Goal: Task Accomplishment & Management: Complete application form

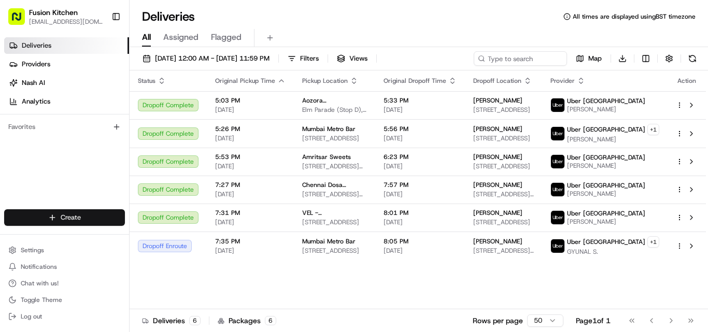
click at [65, 221] on html "Fusion Kitchen [EMAIL_ADDRESS][DOMAIN_NAME] Toggle Sidebar Deliveries Providers…" at bounding box center [354, 166] width 708 height 332
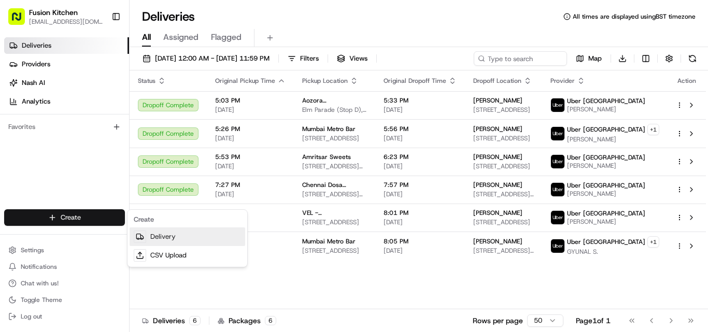
click at [159, 234] on link "Delivery" at bounding box center [188, 236] width 116 height 19
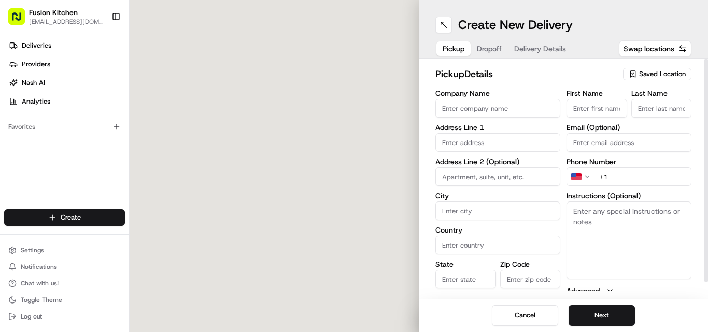
click at [471, 109] on input "Company Name" at bounding box center [497, 108] width 125 height 19
paste input "Chennai Dosa [GEOGRAPHIC_DATA]"
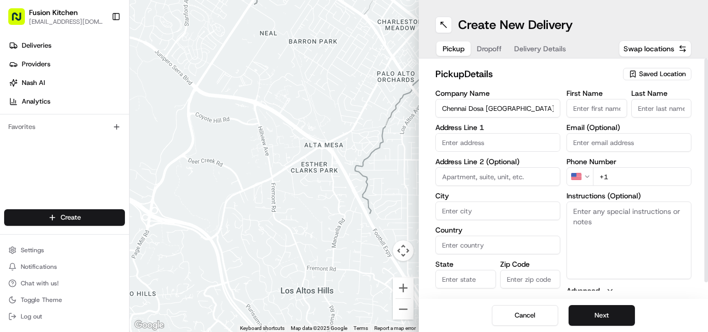
type input "Chennai Dosa [GEOGRAPHIC_DATA]"
click at [616, 172] on input "+1" at bounding box center [642, 176] width 98 height 19
paste input "44 1473 288599"
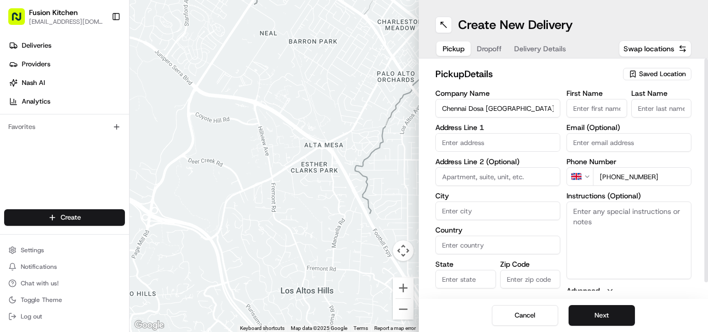
type input "[PHONE_NUMBER]"
click at [656, 236] on textarea "Instructions (Optional)" at bounding box center [628, 241] width 125 height 78
paste textarea "Ganesan Selvakumar. 24 St Helens St, Ipswich, United Kingdom, IP4 1HJ"
click at [588, 211] on textarea "Ganesan Selvakumar. 24 St Helens St, Ipswich, United Kingdom, IP4 1HJ" at bounding box center [628, 241] width 125 height 78
drag, startPoint x: 588, startPoint y: 211, endPoint x: 617, endPoint y: 211, distance: 28.5
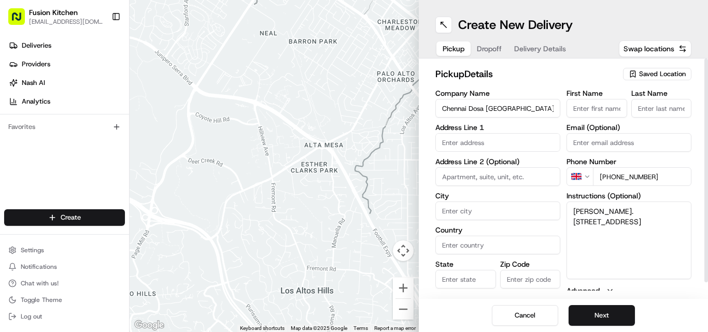
click at [617, 211] on textarea "Ganesan Selvakumar. 24 St Helens St, Ipswich, United Kingdom, IP4 1HJ" at bounding box center [628, 241] width 125 height 78
type textarea ". 24 St Helens St, Ipswich, United Kingdom, IP4 1HJ"
click at [607, 115] on input "First Name" at bounding box center [596, 108] width 61 height 19
paste input "Ganesan Selvakumar"
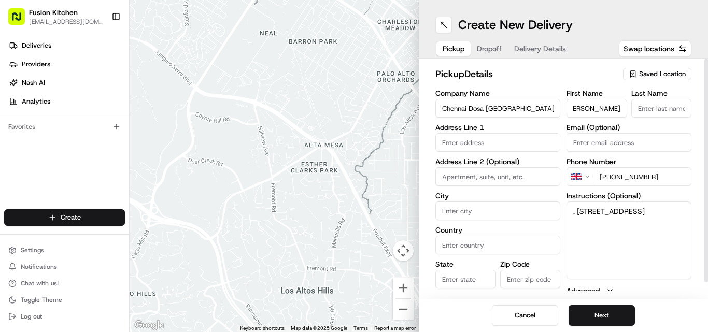
type input "Ganesan Selvakumar"
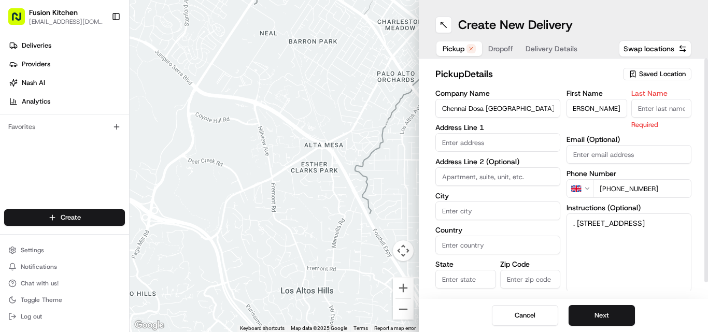
click at [660, 107] on input "Last Name" at bounding box center [661, 108] width 61 height 19
paste input "Ganesan Selvakumar"
click at [637, 106] on input "Ganesan Selvakumar" at bounding box center [661, 108] width 61 height 19
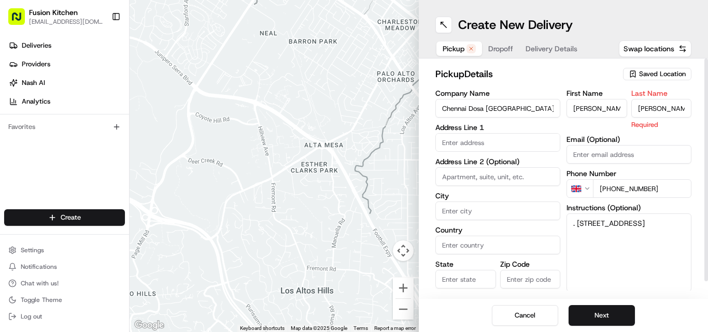
type input "Selvakumar"
click at [598, 110] on input "Ganesan Selvakumar" at bounding box center [596, 108] width 61 height 19
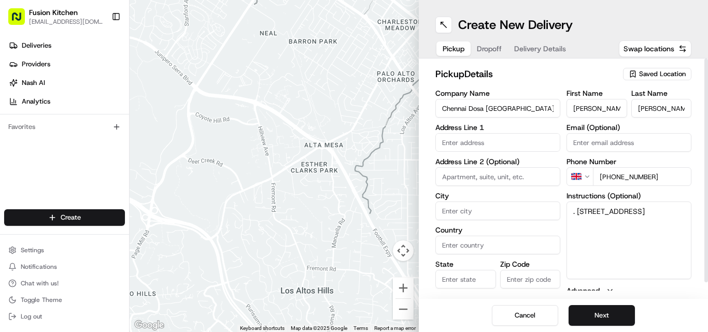
click at [601, 109] on input "Ganesan Selvakumar" at bounding box center [596, 108] width 61 height 19
type input "Ganesan"
click at [580, 205] on textarea ". 24 St Helens St, Ipswich, United Kingdom, IP4 1HJ" at bounding box center [628, 241] width 125 height 78
drag, startPoint x: 580, startPoint y: 205, endPoint x: 651, endPoint y: 232, distance: 75.9
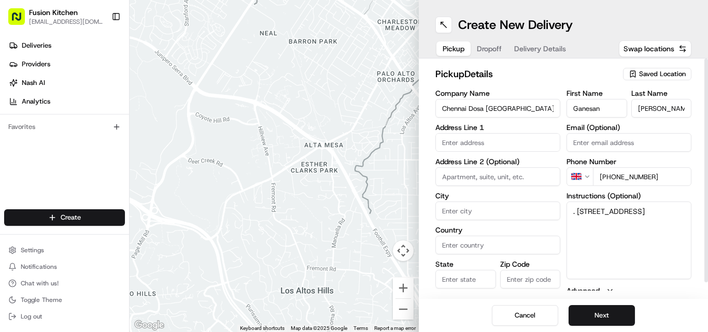
click at [651, 232] on textarea ". 24 St Helens St, Ipswich, United Kingdom, IP4 1HJ" at bounding box center [628, 241] width 125 height 78
click at [514, 147] on input "text" at bounding box center [497, 142] width 125 height 19
paste input "24 St Helens St, Ipswich, United Kingdom, IP4 1HJ"
click at [477, 172] on div "24 Saint Helen's Street, Ipswich, UK" at bounding box center [498, 164] width 120 height 16
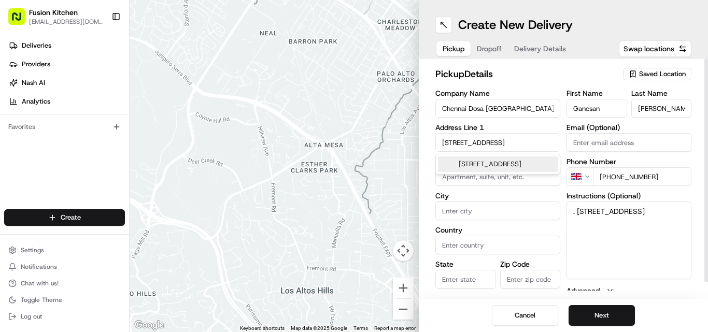
scroll to position [0, 0]
type input "24 St. Helen's St, Ipswich IP4 1HJ, UK"
type input "Ipswich"
type input "United Kingdom"
type input "England"
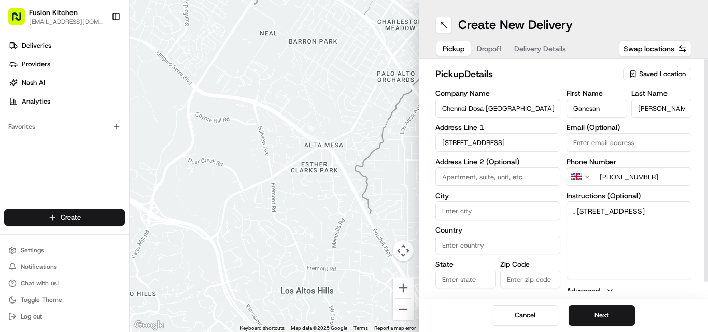
type input "IP4 1HJ"
type input "24 Saint Helen's Street"
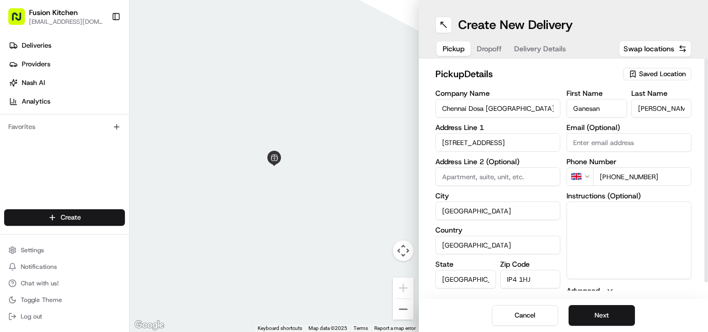
drag, startPoint x: 573, startPoint y: 209, endPoint x: 679, endPoint y: 223, distance: 107.2
click at [489, 46] on span "Dropoff" at bounding box center [489, 49] width 25 height 10
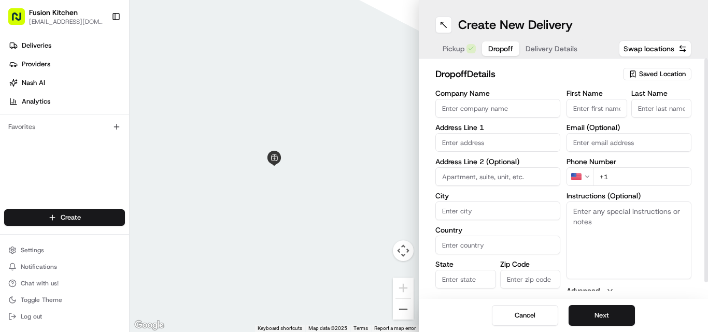
click at [602, 225] on textarea "Instructions (Optional)" at bounding box center [628, 241] width 125 height 78
paste textarea "Jeril Johnson | 07833810330 37A, Fonnereau Road, Ipswich, IP1 3JH"
click at [580, 209] on textarea "Jeril Johnson | 07833810330 37A, Fonnereau Road, Ipswich, IP1 3JH" at bounding box center [628, 241] width 125 height 78
drag, startPoint x: 580, startPoint y: 209, endPoint x: 602, endPoint y: 213, distance: 22.7
click at [602, 213] on textarea "Jeril Johnson | 07833810330 37A, Fonnereau Road, Ipswich, IP1 3JH" at bounding box center [628, 241] width 125 height 78
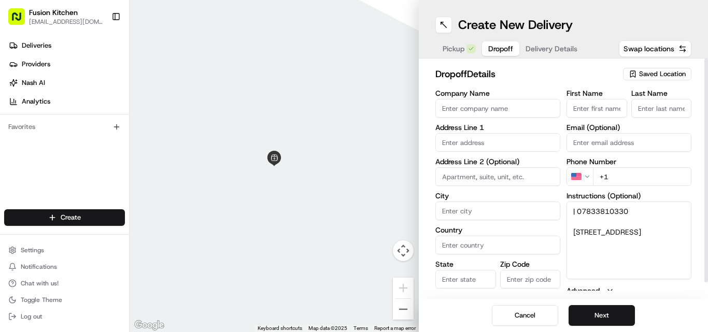
type textarea "| 07833810330 37A, Fonnereau Road, Ipswich, IP1 3JH"
click at [589, 120] on div "First Name Last Name Email (Optional) Phone Number US +1 Instructions (Optional…" at bounding box center [628, 199] width 125 height 218
click at [586, 109] on input "First Name" at bounding box center [596, 108] width 61 height 19
paste input "Jeril Johnson"
type input "Jeril Johnson"
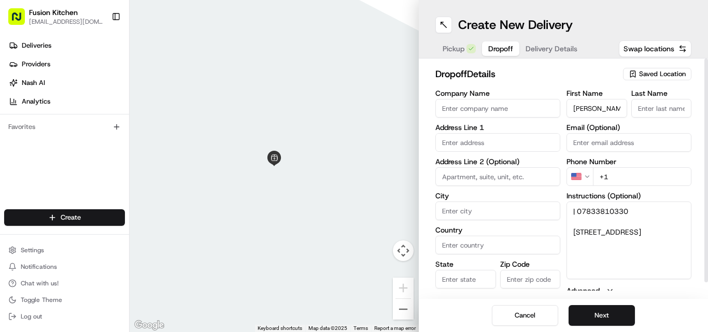
paste input "Jeril Johnson"
click at [679, 106] on input "Last Name" at bounding box center [661, 108] width 61 height 19
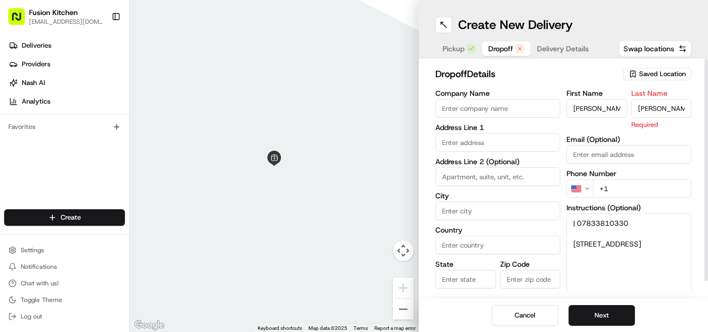
click at [640, 106] on input "Jeril Johnson" at bounding box center [661, 108] width 61 height 19
type input "Johnson"
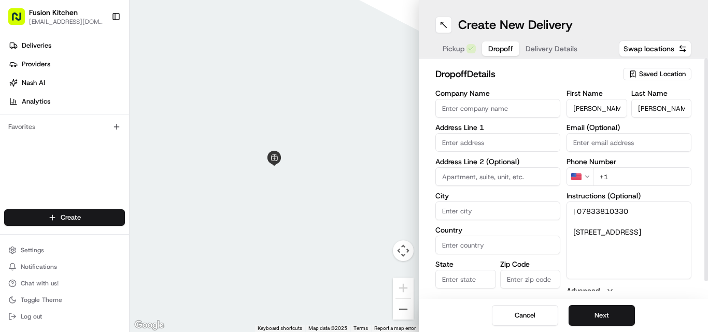
drag, startPoint x: 597, startPoint y: 116, endPoint x: 596, endPoint y: 110, distance: 5.4
click at [597, 115] on input "Jeril Johnson" at bounding box center [596, 108] width 61 height 19
click at [596, 110] on input "Jeril Johnson" at bounding box center [596, 108] width 61 height 19
type input "Jeril"
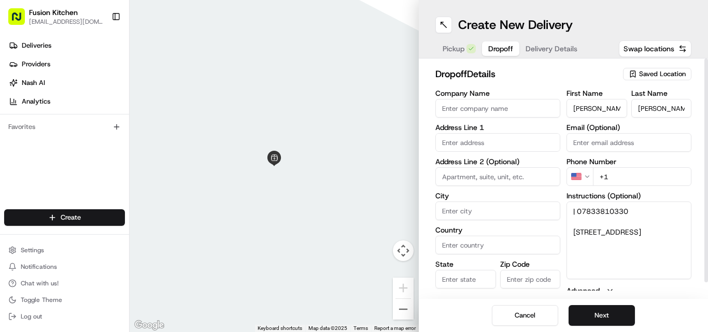
click at [589, 211] on textarea "| 07833810330 37A, Fonnereau Road, Ipswich, IP1 3JH" at bounding box center [628, 241] width 125 height 78
click at [568, 176] on html "Fusion Kitchen hari@fusionpos.uk Toggle Sidebar Deliveries Providers Nash AI An…" at bounding box center [354, 166] width 708 height 332
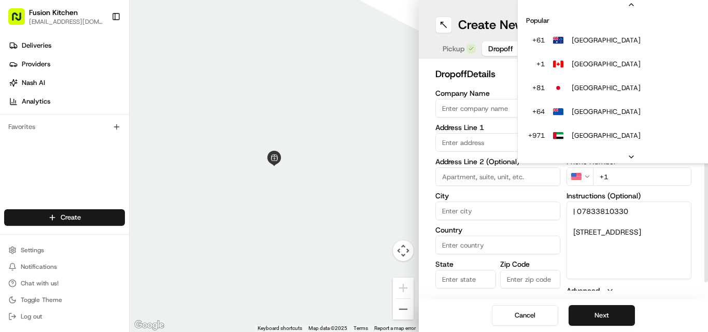
scroll to position [45, 0]
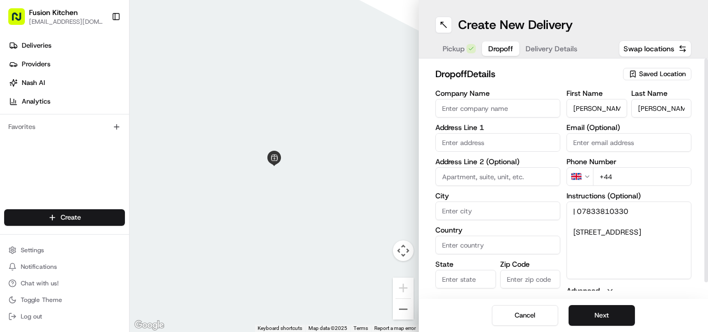
click at [625, 185] on input "+44" at bounding box center [642, 176] width 98 height 19
paste input "07833 810330"
type input "+44 07833 810330"
click at [575, 231] on textarea "| 07833810330 37A, Fonnereau Road, Ipswich, IP1 3JH" at bounding box center [628, 241] width 125 height 78
drag, startPoint x: 575, startPoint y: 231, endPoint x: 651, endPoint y: 252, distance: 79.6
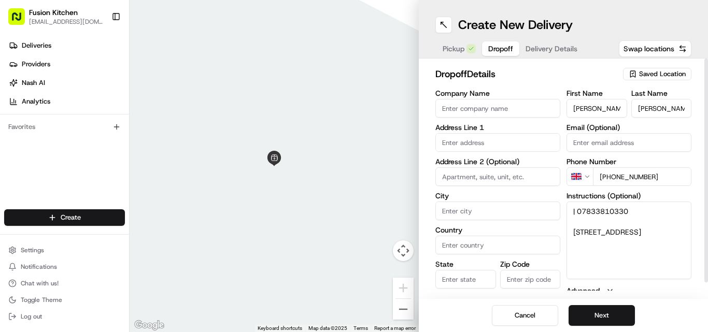
click at [651, 252] on textarea "| 07833810330 37A, Fonnereau Road, Ipswich, IP1 3JH" at bounding box center [628, 241] width 125 height 78
click at [527, 161] on label "Address Line 2 (Optional)" at bounding box center [497, 161] width 125 height 7
click at [526, 146] on input "text" at bounding box center [497, 142] width 125 height 19
paste input "37A, Fonnereau Road, Ipswich, IP1 3JH"
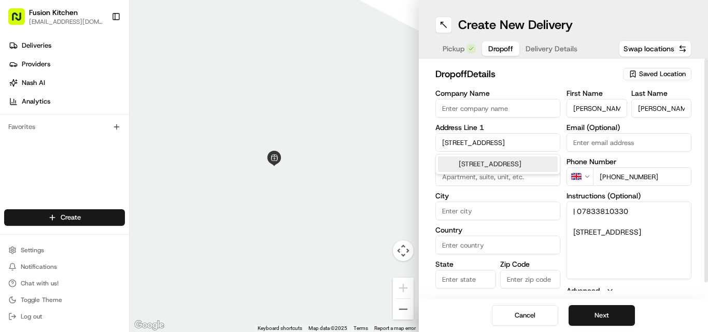
click at [495, 164] on div "37A Fonnereau Road, Ipswich IP1 3JH, UK" at bounding box center [498, 164] width 120 height 16
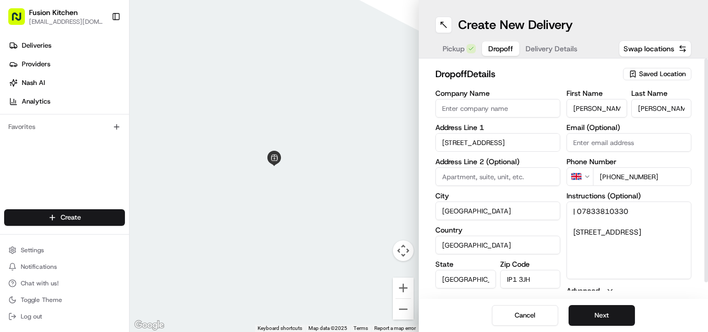
type input "37A Fonnereau Rd, Ipswich IP1 3JH, UK"
type input "Ipswich"
type input "United Kingdom"
type input "England"
type input "IP1 3JH"
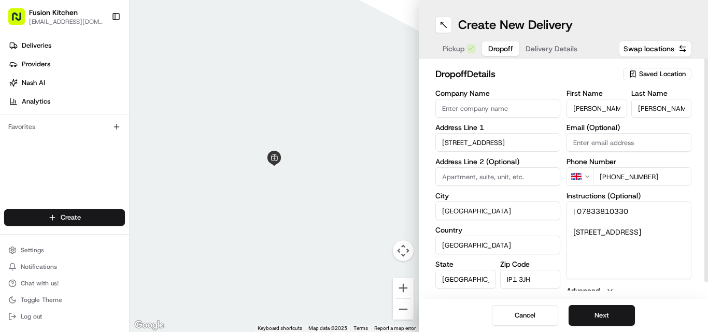
type input "37A Fonnereau Road"
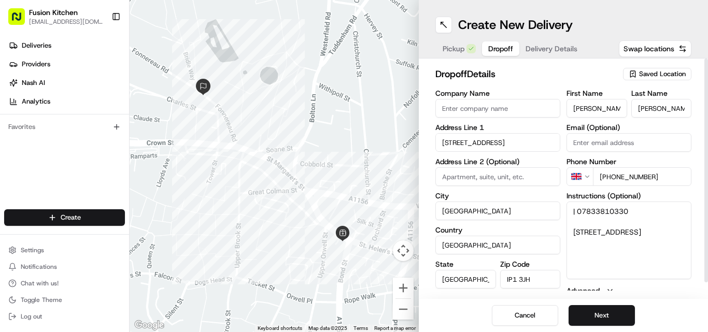
drag, startPoint x: 578, startPoint y: 209, endPoint x: 554, endPoint y: 208, distance: 23.9
click at [555, 208] on div "Company Name Address Line 1 37A Fonnereau Road Address Line 2 (Optional) City I…" at bounding box center [563, 199] width 256 height 218
click at [613, 314] on button "Next" at bounding box center [601, 315] width 66 height 21
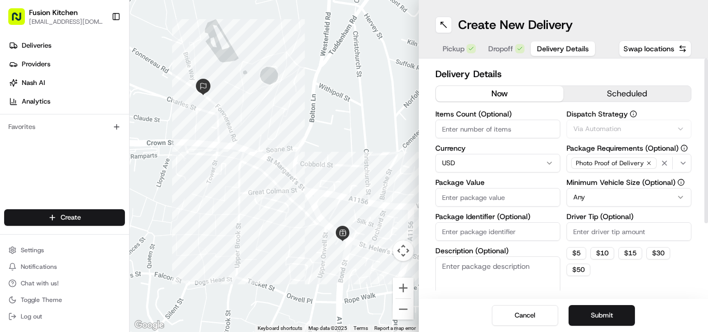
click at [488, 158] on html "Fusion Kitchen hari@fusionpos.uk Toggle Sidebar Deliveries Providers Nash AI An…" at bounding box center [354, 166] width 708 height 332
click at [474, 161] on html "Fusion Kitchen hari@fusionpos.uk Toggle Sidebar Deliveries Providers Nash AI An…" at bounding box center [354, 166] width 708 height 332
click at [491, 200] on input "Package Value" at bounding box center [497, 197] width 125 height 19
paste input "23.57"
type input "23.57"
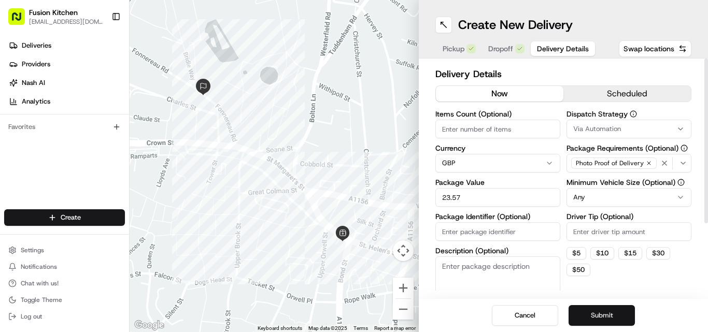
click at [596, 310] on button "Submit" at bounding box center [601, 315] width 66 height 21
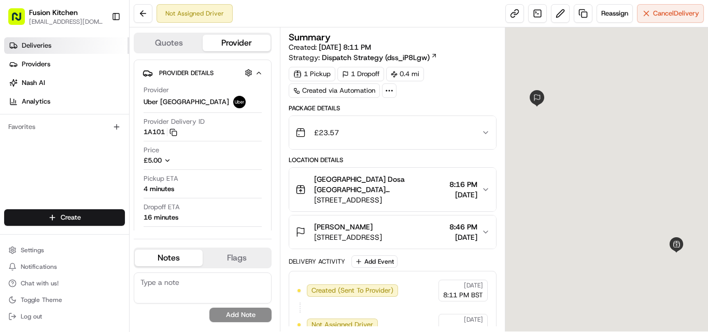
click at [40, 44] on span "Deliveries" at bounding box center [37, 45] width 30 height 9
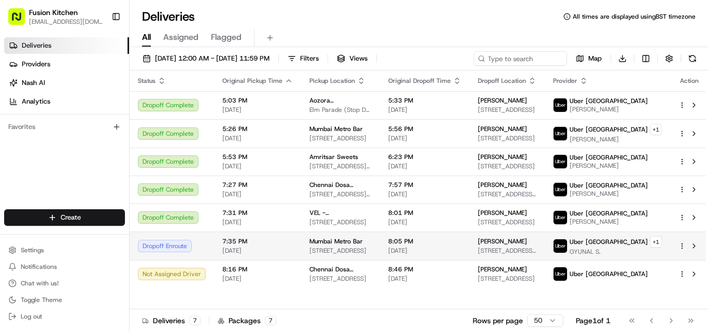
click at [339, 252] on span "[STREET_ADDRESS]" at bounding box center [340, 251] width 62 height 8
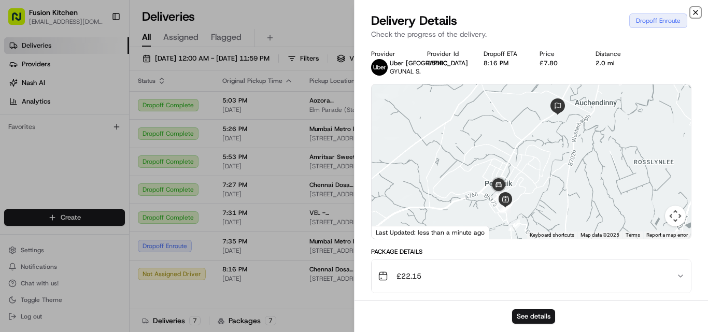
click at [696, 13] on icon "button" at bounding box center [695, 12] width 8 height 8
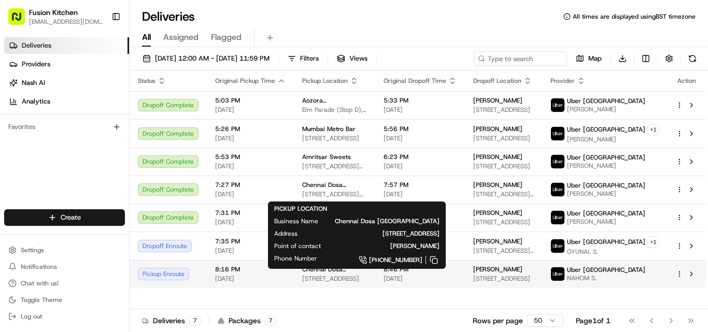
click at [336, 283] on span "[STREET_ADDRESS]" at bounding box center [334, 279] width 65 height 8
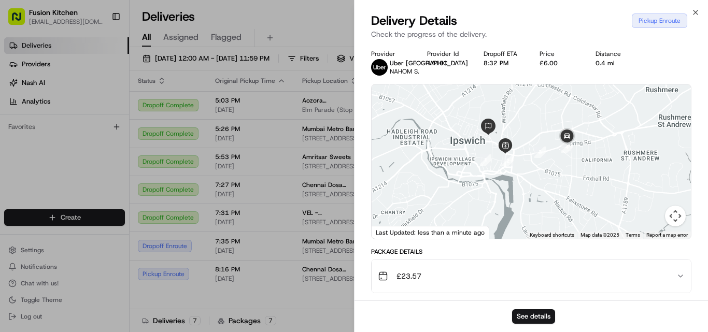
drag, startPoint x: 524, startPoint y: 225, endPoint x: 512, endPoint y: 198, distance: 29.5
click at [512, 198] on div at bounding box center [530, 161] width 319 height 154
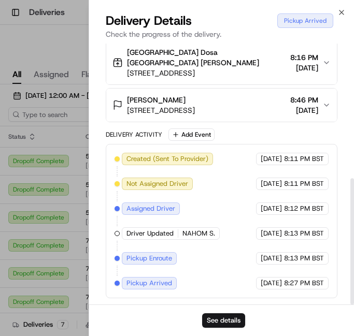
scroll to position [279, 0]
click at [340, 15] on icon "button" at bounding box center [341, 12] width 8 height 8
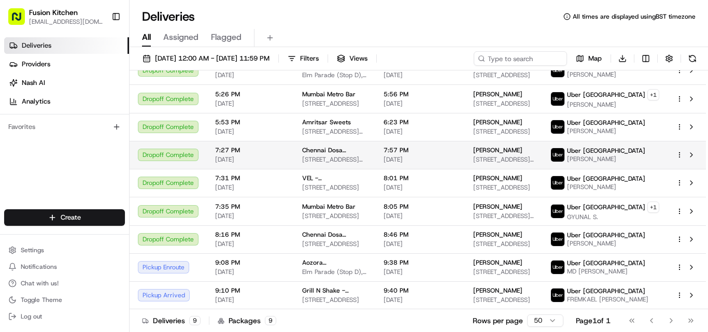
scroll to position [46, 0]
